Goal: Information Seeking & Learning: Learn about a topic

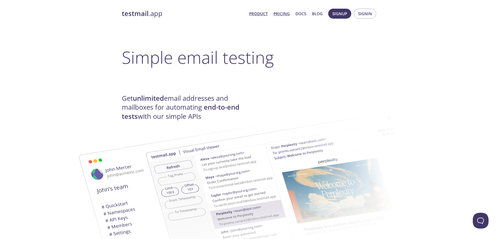
click at [283, 14] on link "Pricing" at bounding box center [281, 13] width 16 height 7
click at [156, 13] on link "testmail .app" at bounding box center [183, 13] width 123 height 9
click at [261, 13] on link "Product" at bounding box center [258, 13] width 19 height 7
click at [261, 12] on link "Product" at bounding box center [258, 13] width 19 height 7
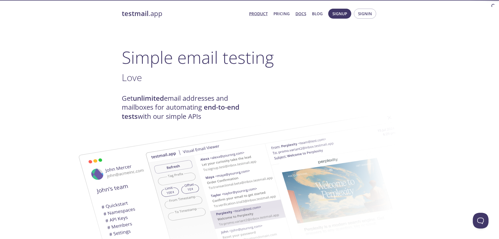
click at [302, 12] on link "Docs" at bounding box center [300, 13] width 11 height 7
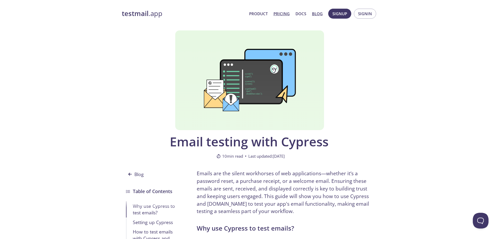
click at [281, 12] on link "Pricing" at bounding box center [281, 13] width 16 height 7
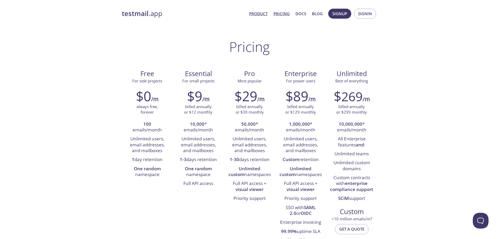
click at [252, 12] on link "Product" at bounding box center [258, 13] width 19 height 7
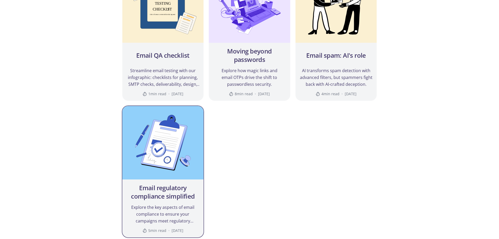
scroll to position [710, 0]
